Goal: Book appointment/travel/reservation

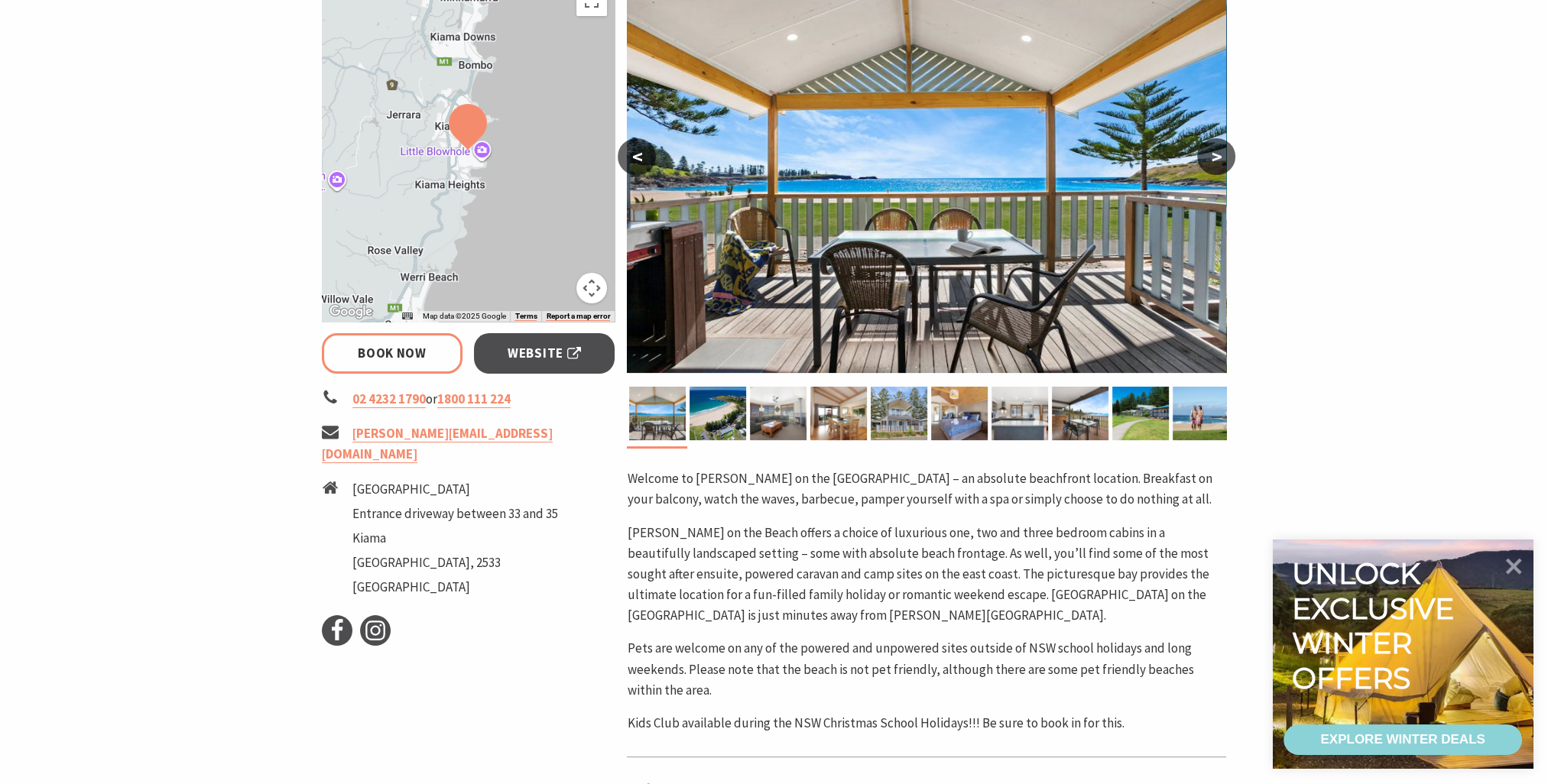
scroll to position [306, 0]
click at [1517, 570] on icon at bounding box center [1514, 565] width 18 height 18
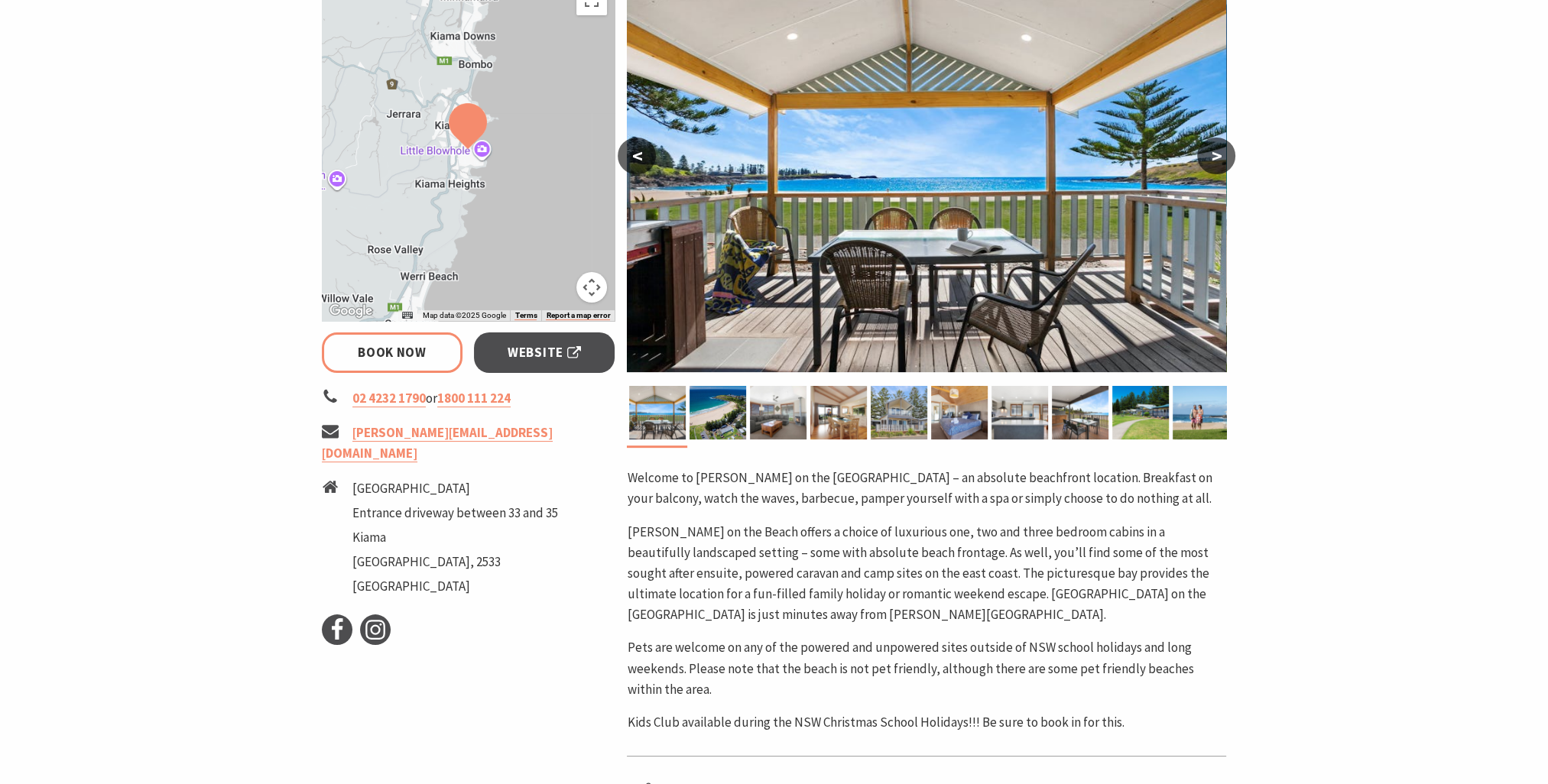
select select "3"
select select "2"
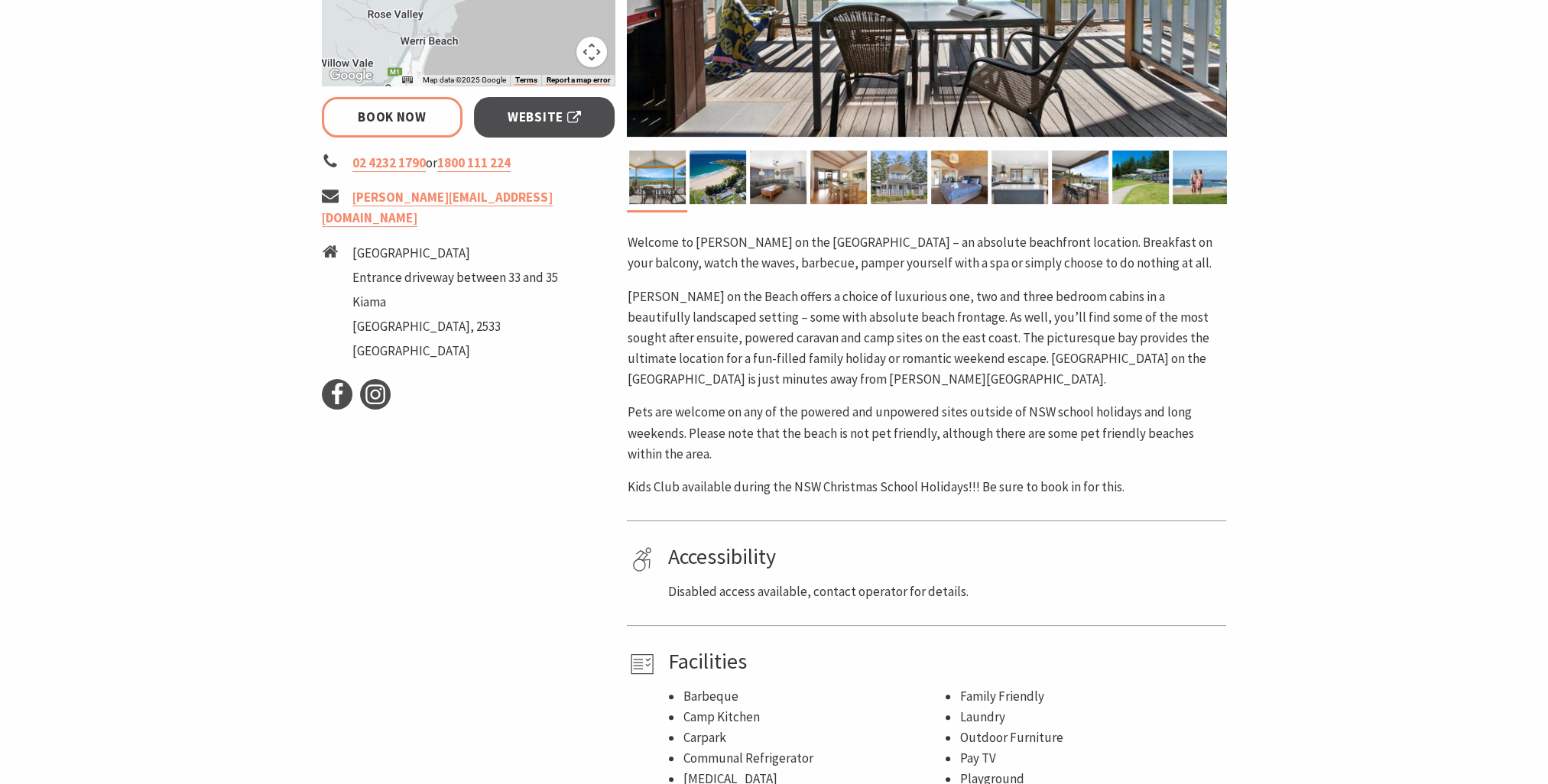
scroll to position [458, 0]
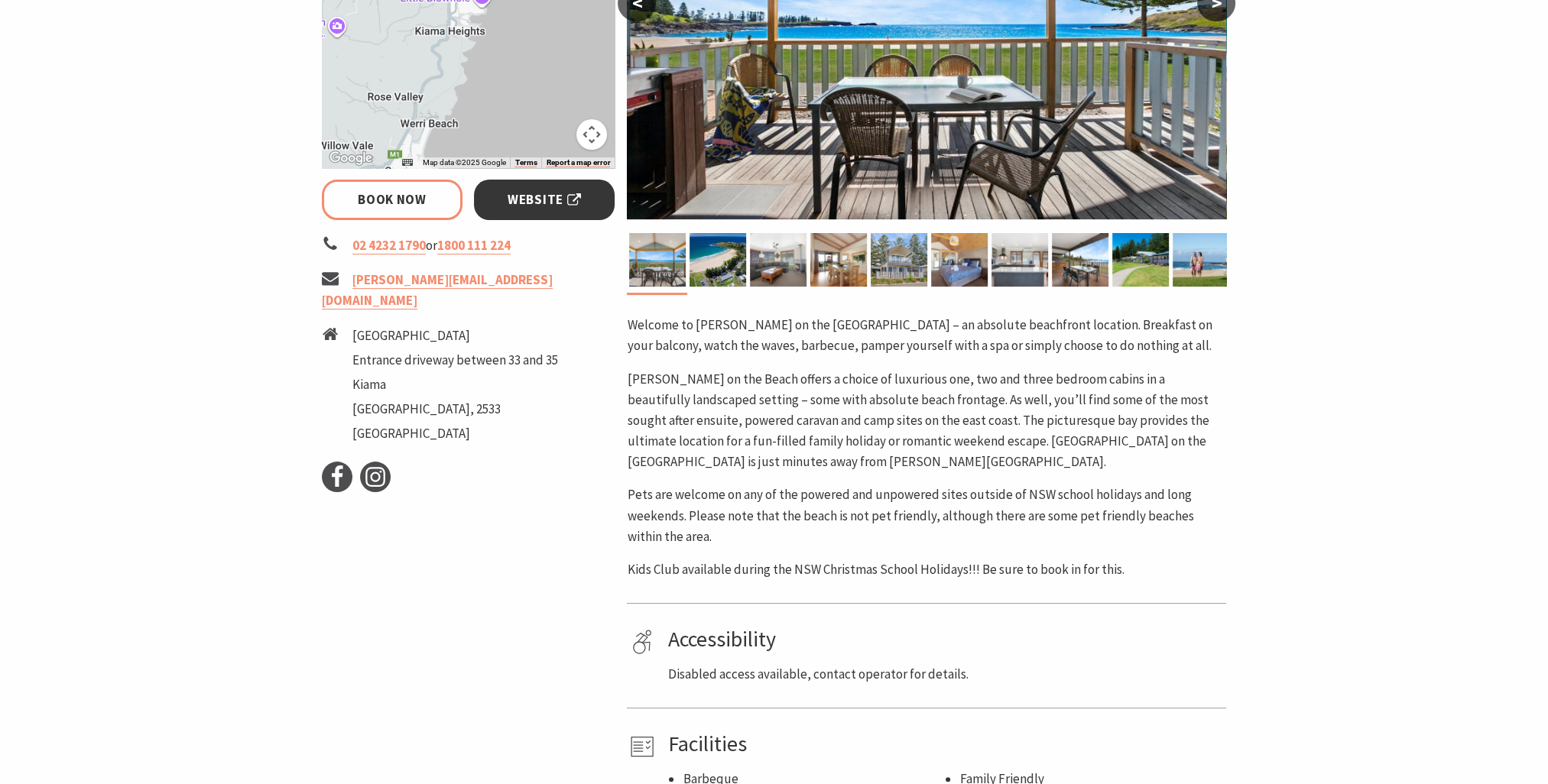
click at [555, 205] on span "Website" at bounding box center [544, 200] width 73 height 21
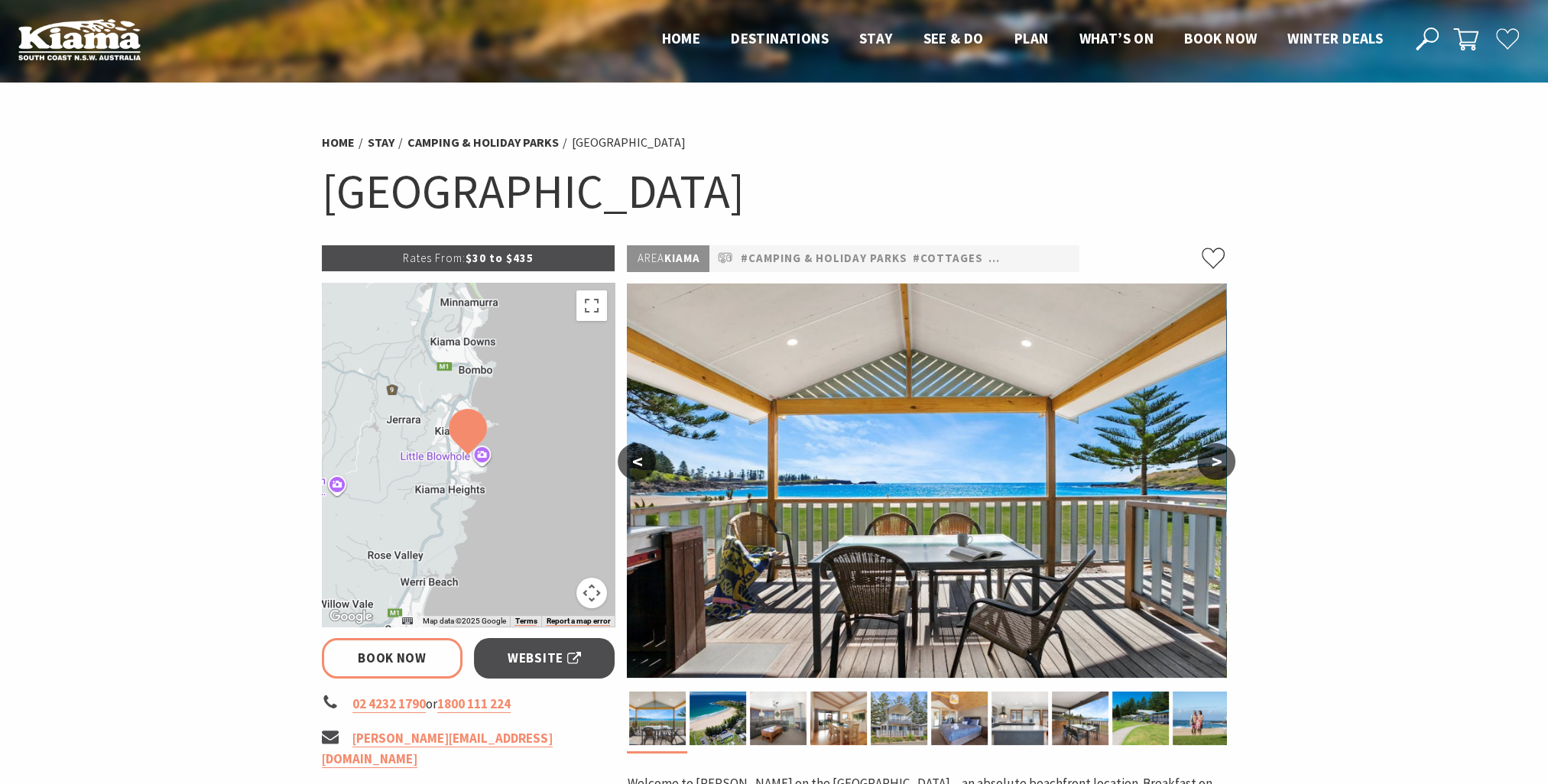
scroll to position [0, 0]
click at [533, 660] on span "Website" at bounding box center [544, 658] width 73 height 21
click at [1225, 463] on button ">" at bounding box center [1216, 462] width 38 height 37
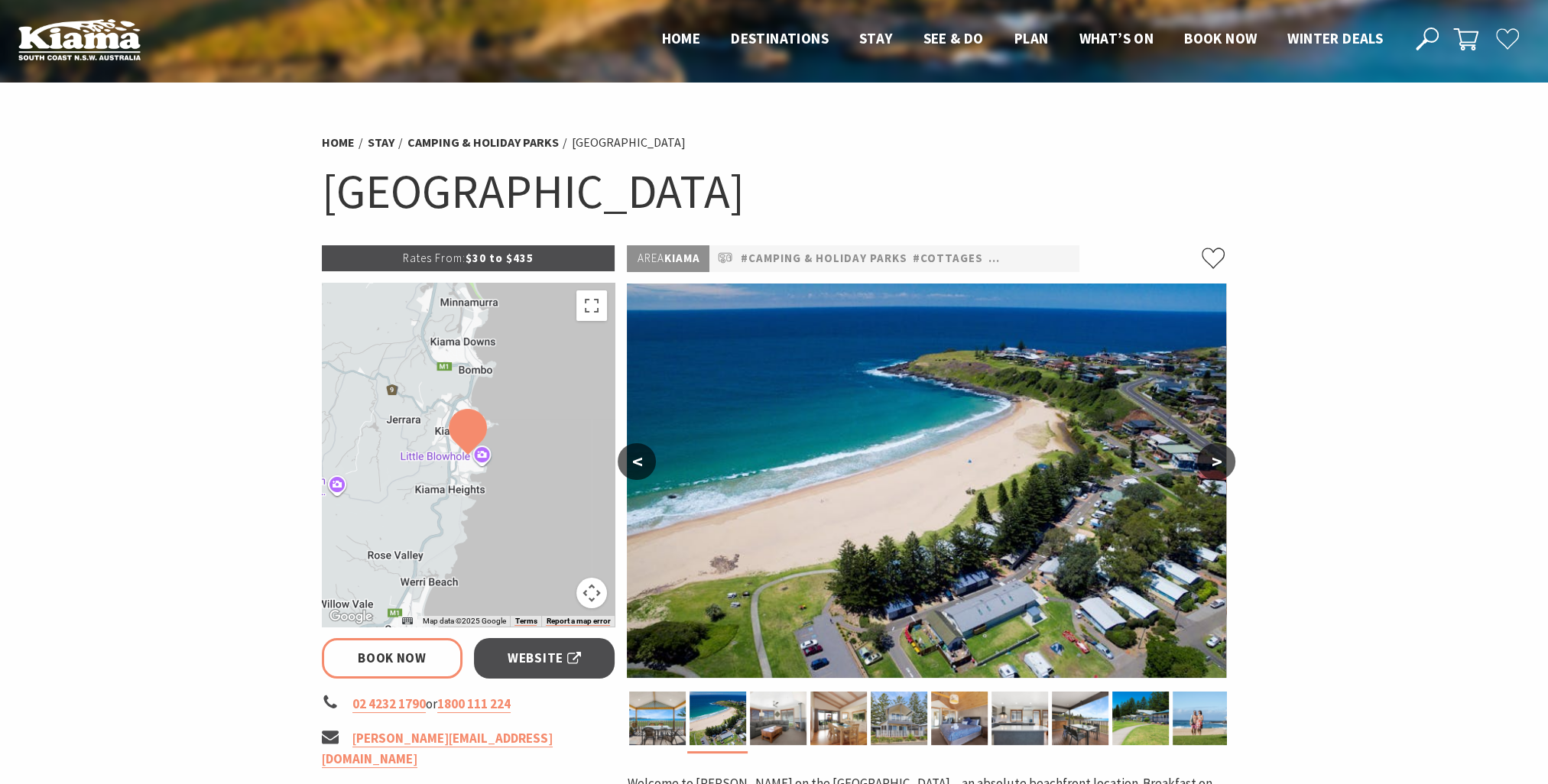
click at [1225, 463] on button ">" at bounding box center [1216, 462] width 38 height 37
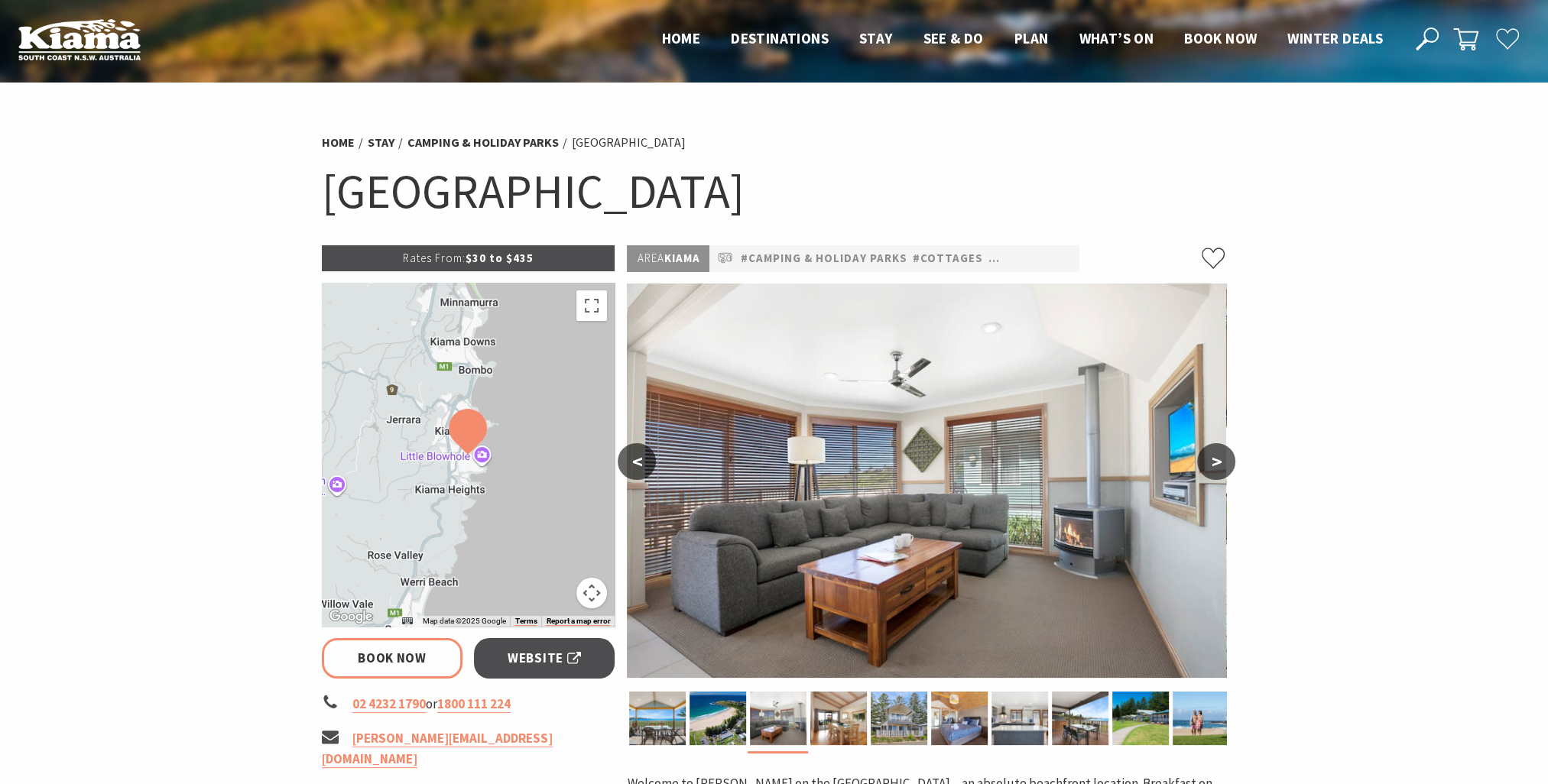
click at [1225, 463] on button ">" at bounding box center [1216, 462] width 38 height 37
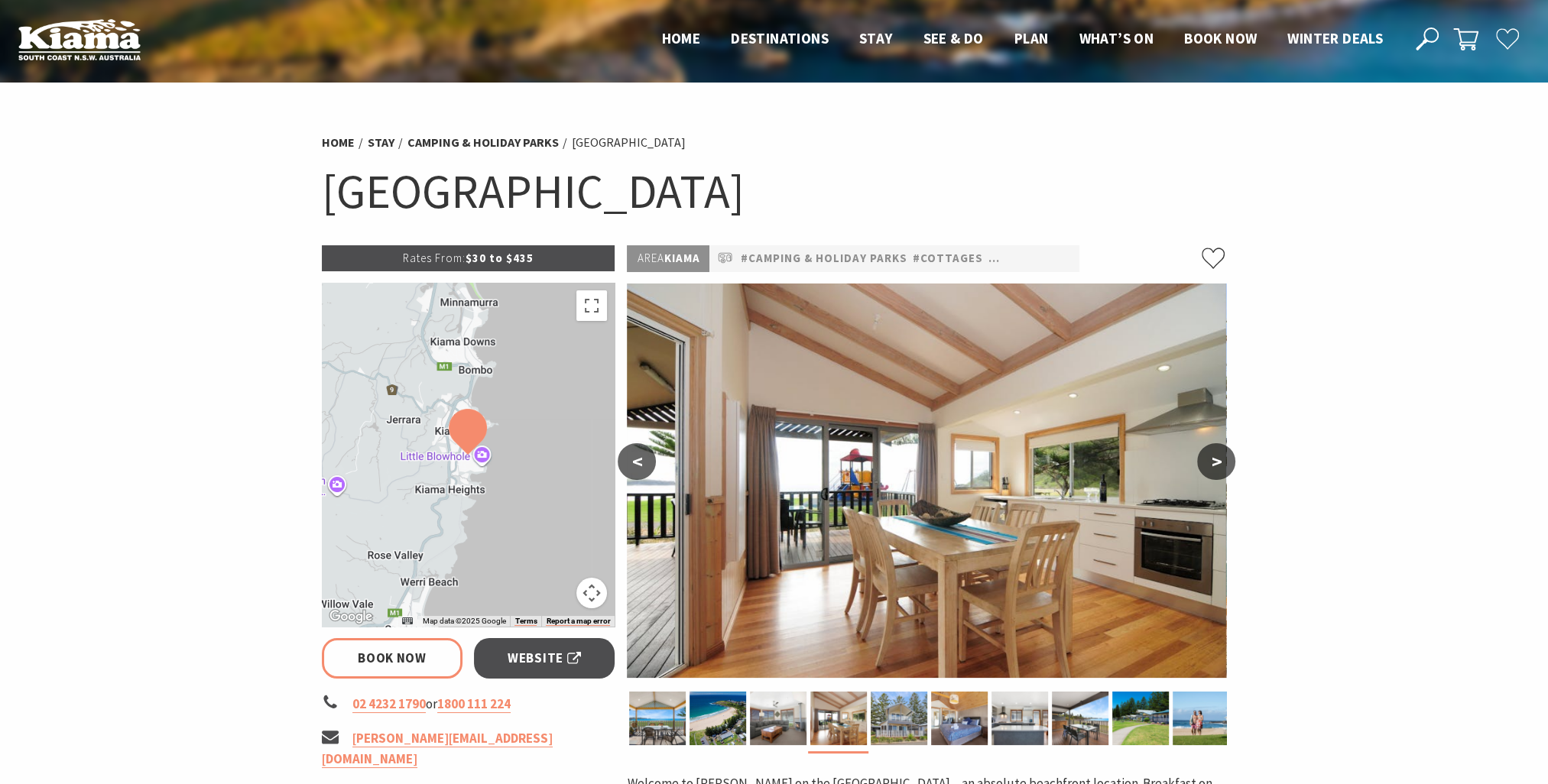
click at [1225, 463] on button ">" at bounding box center [1216, 462] width 38 height 37
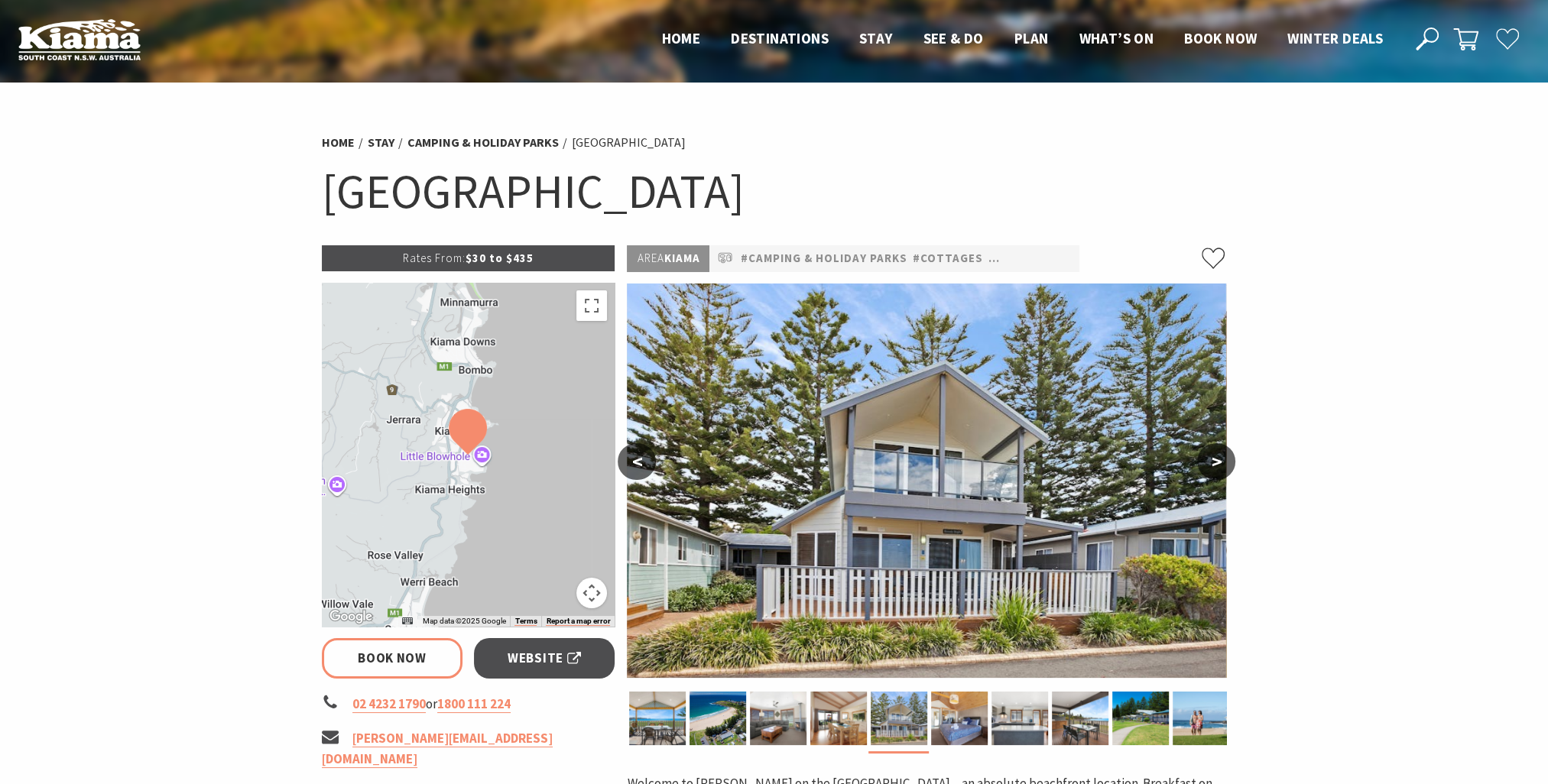
click at [1225, 463] on button ">" at bounding box center [1216, 462] width 38 height 37
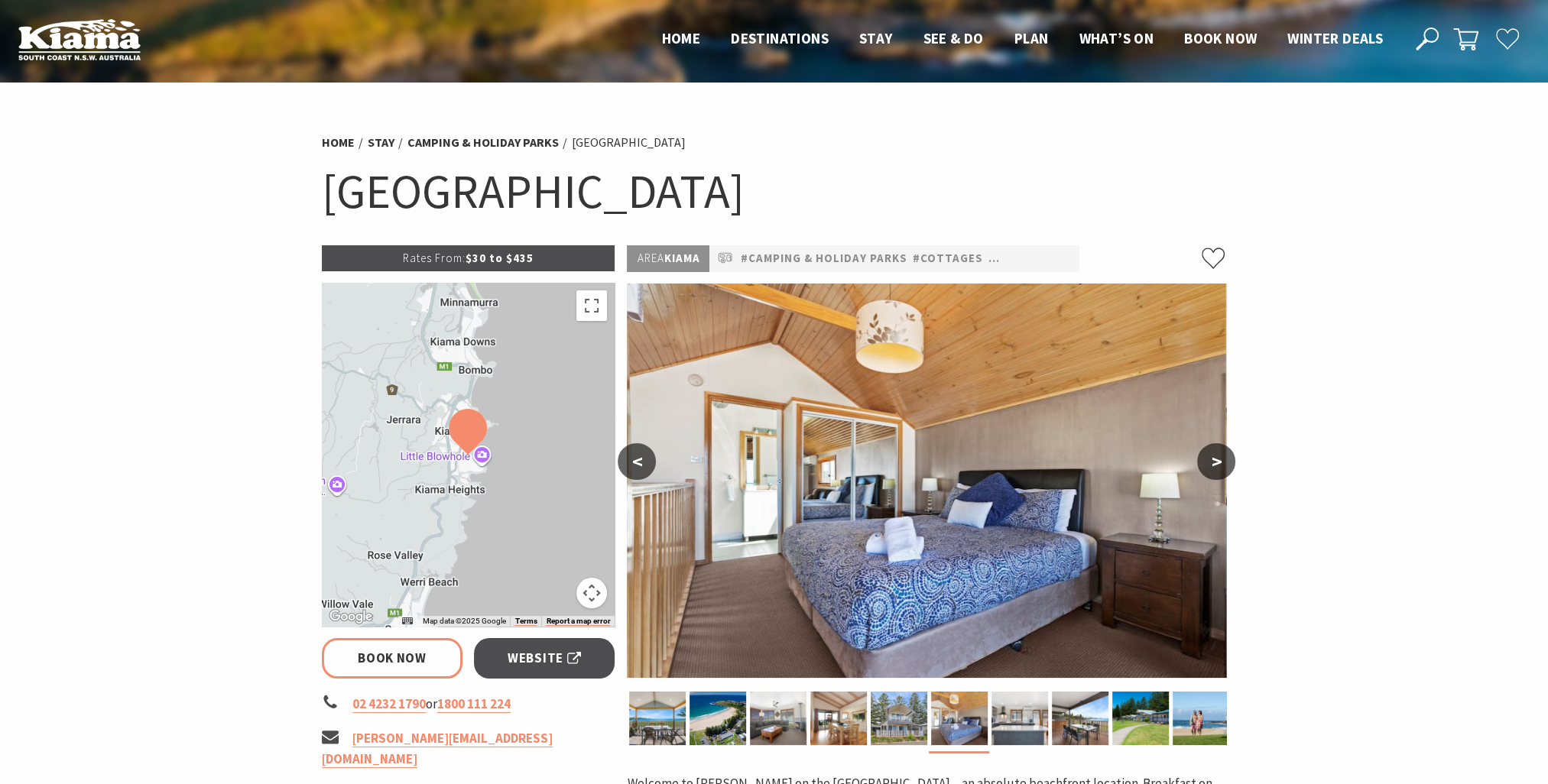
click at [1225, 463] on button ">" at bounding box center [1216, 462] width 38 height 37
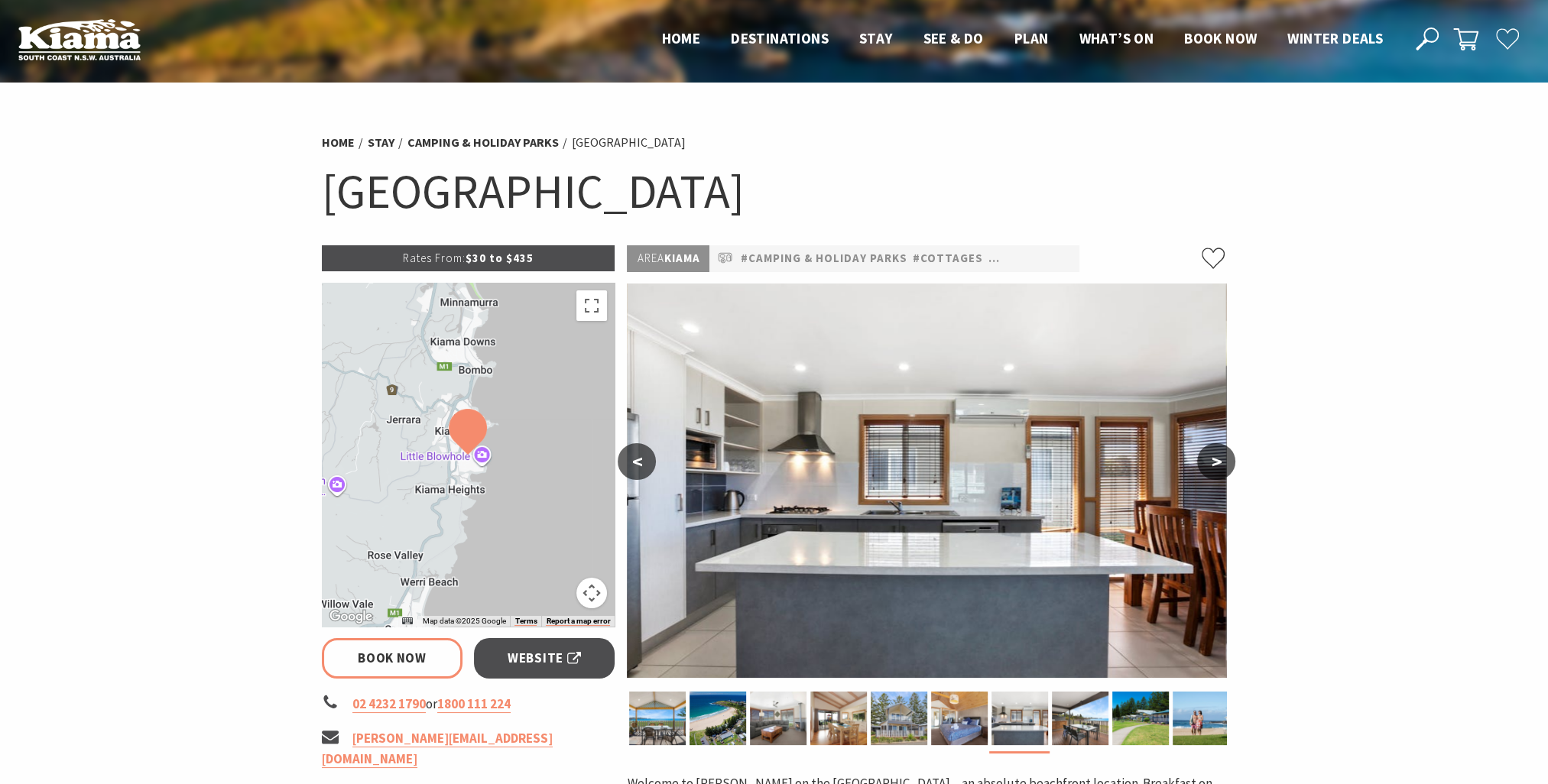
click at [1225, 463] on button ">" at bounding box center [1216, 462] width 38 height 37
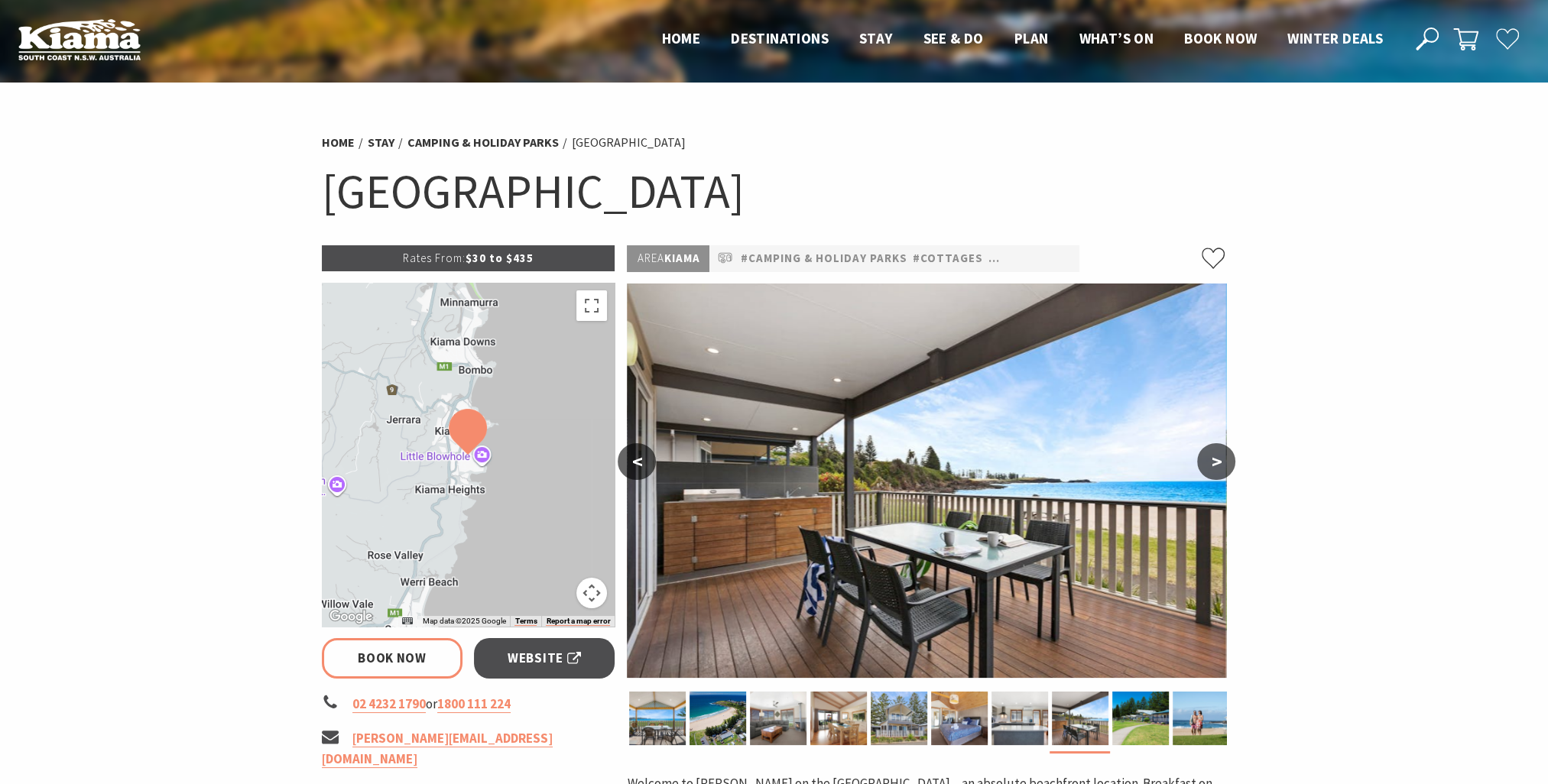
click at [1225, 463] on button ">" at bounding box center [1216, 462] width 38 height 37
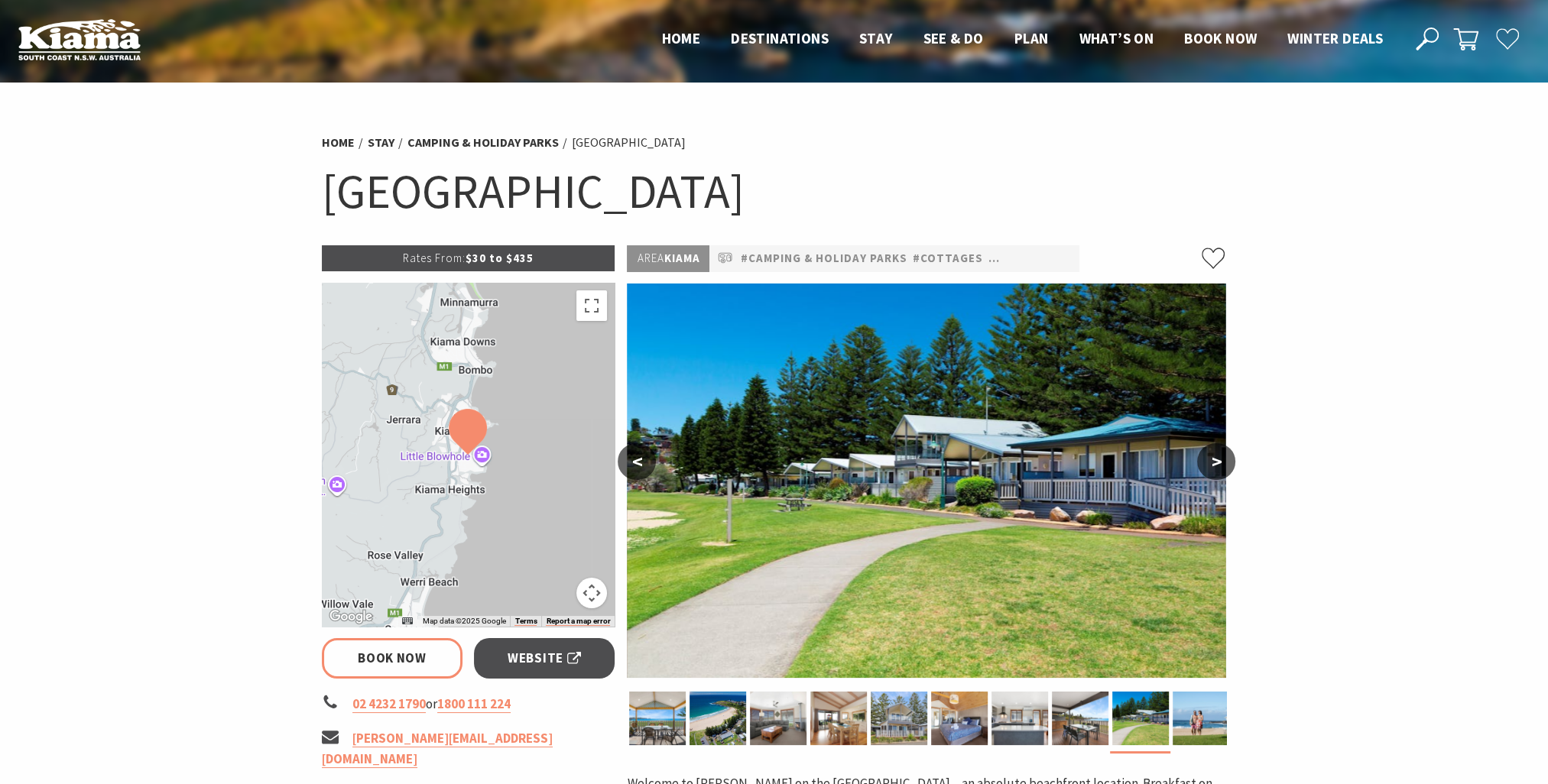
click at [1225, 463] on button ">" at bounding box center [1216, 462] width 38 height 37
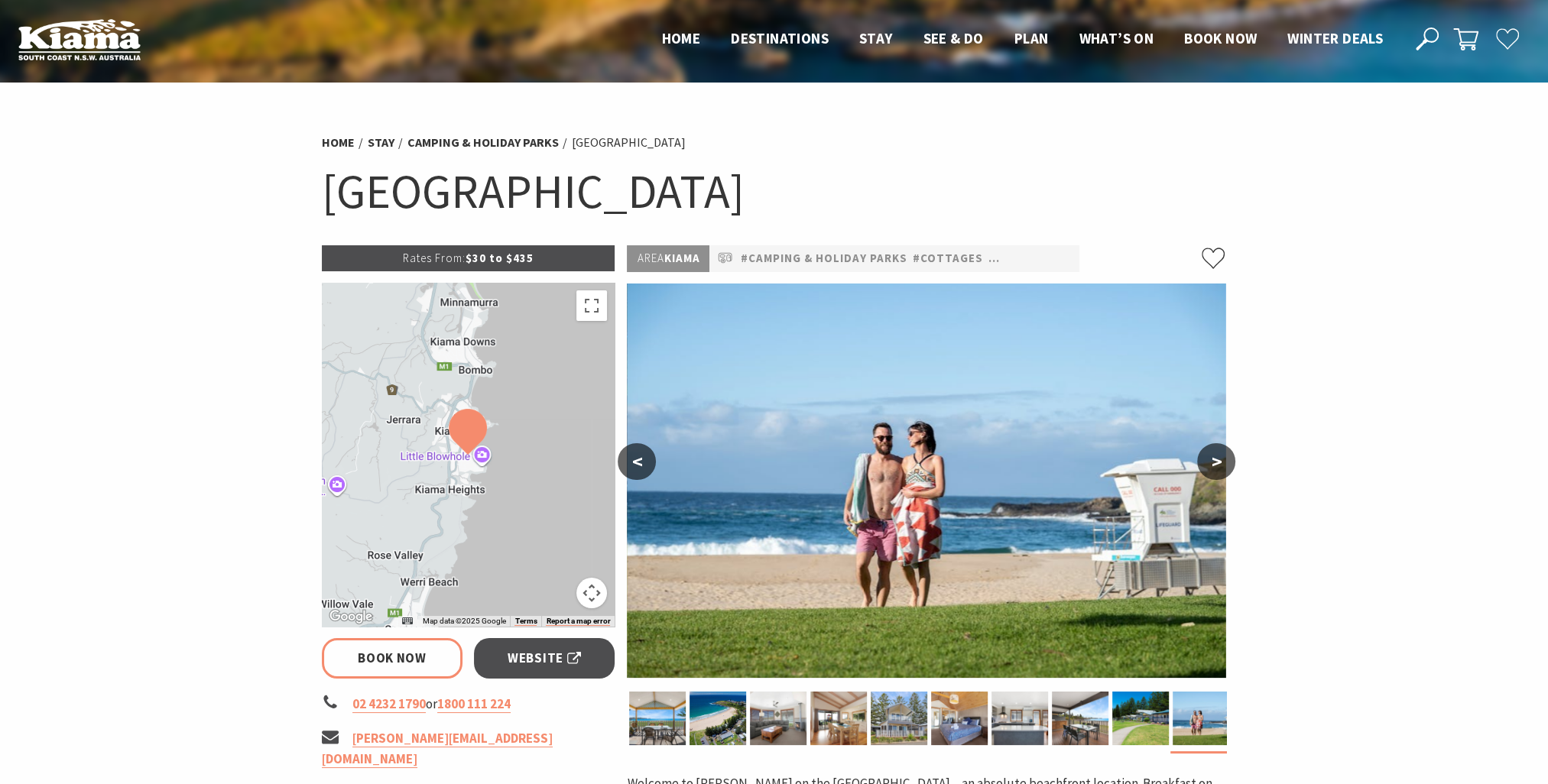
click at [1225, 463] on button ">" at bounding box center [1216, 462] width 38 height 37
select select "3"
